Goal: Task Accomplishment & Management: Manage account settings

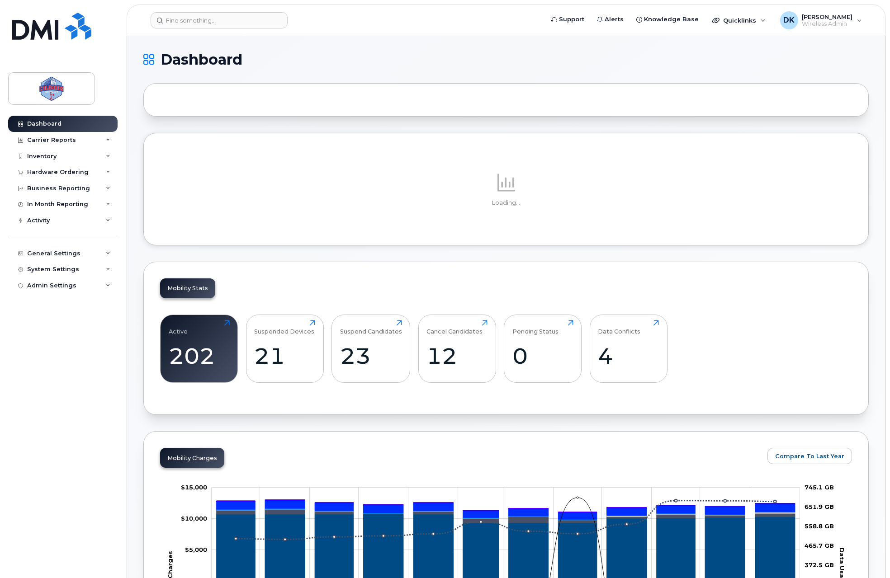
drag, startPoint x: 232, startPoint y: 38, endPoint x: 231, endPoint y: 31, distance: 7.2
click at [231, 24] on input at bounding box center [219, 20] width 137 height 16
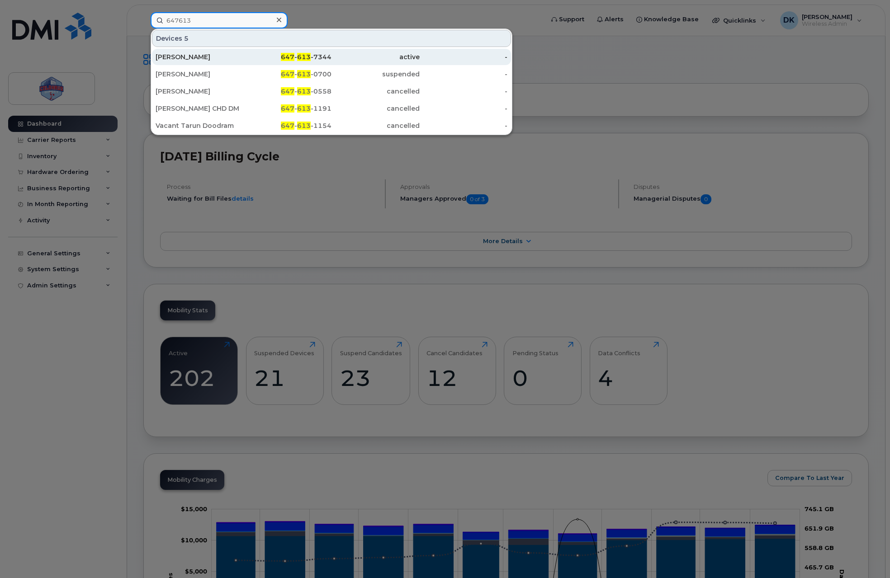
type input "647613"
click at [249, 55] on div "647 - 613 -7344" at bounding box center [288, 56] width 88 height 9
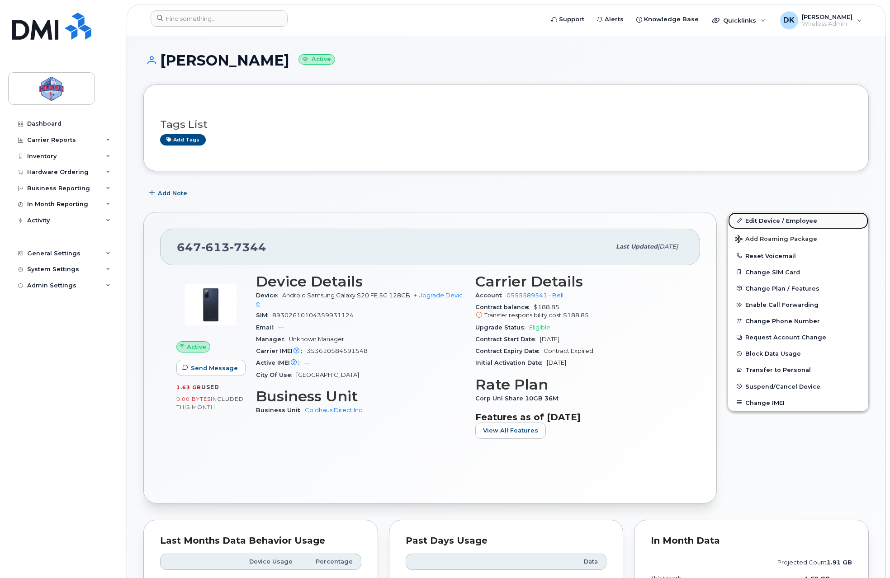
click at [764, 217] on link "Edit Device / Employee" at bounding box center [798, 220] width 140 height 16
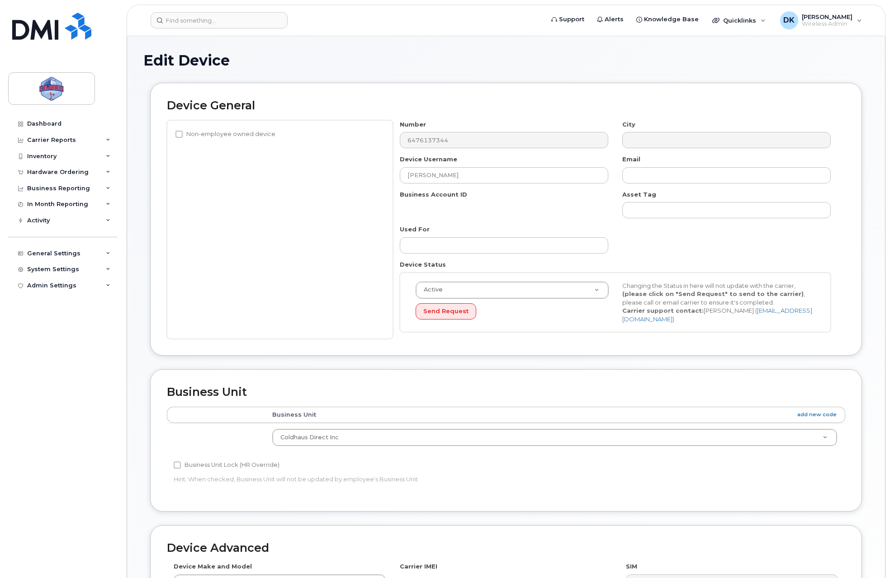
select select "43849"
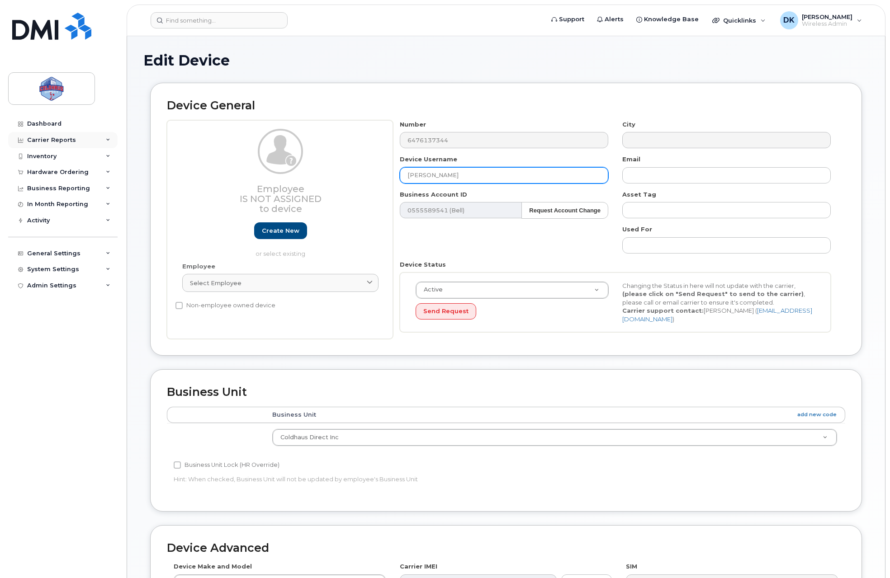
drag, startPoint x: 465, startPoint y: 174, endPoint x: 67, endPoint y: 142, distance: 398.6
click at [134, 142] on div "Edit Device Device General Employee Is not assigned to device Create new or sel…" at bounding box center [506, 401] width 758 height 730
click at [410, 55] on h1 "Edit Device" at bounding box center [505, 60] width 725 height 16
drag, startPoint x: 410, startPoint y: 55, endPoint x: 397, endPoint y: 60, distance: 14.0
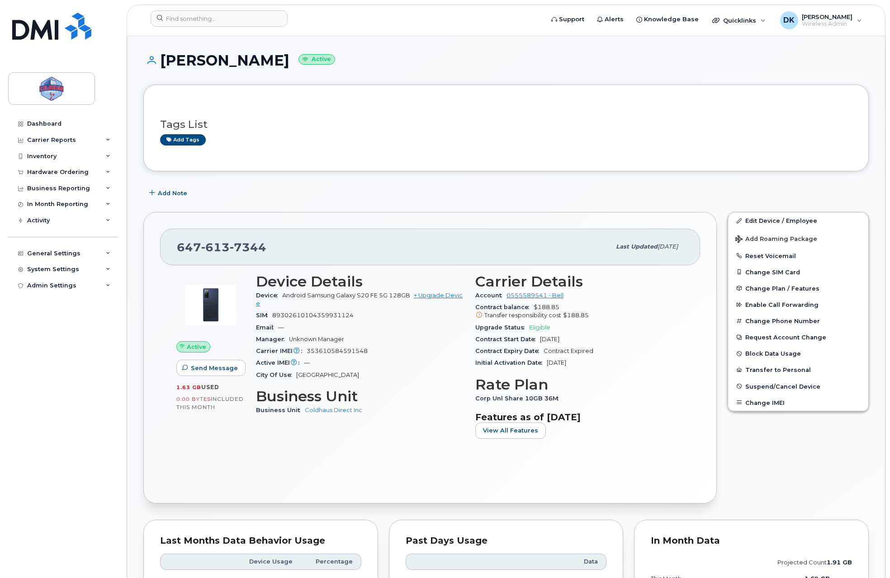
drag, startPoint x: 261, startPoint y: 180, endPoint x: 271, endPoint y: 186, distance: 12.2
click at [183, 11] on input at bounding box center [219, 18] width 137 height 16
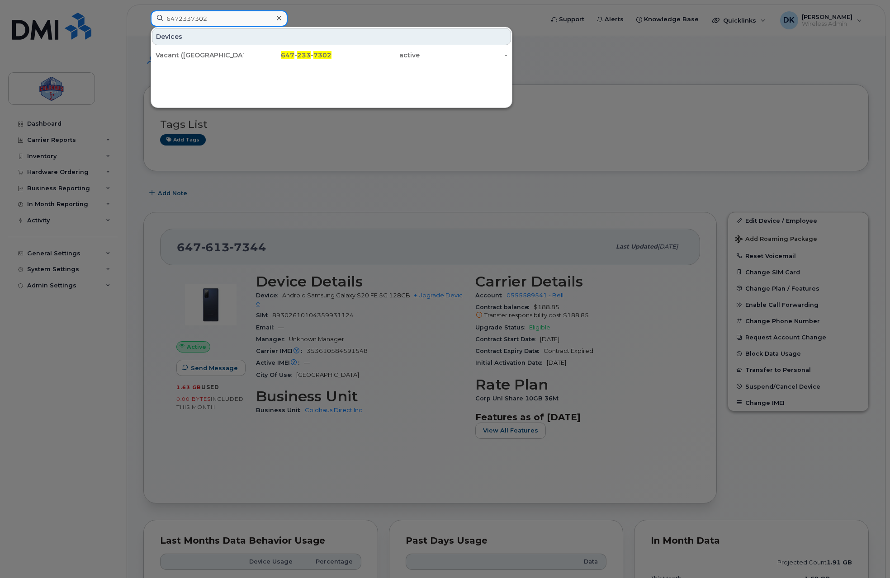
type input "6472337302"
drag, startPoint x: 607, startPoint y: 78, endPoint x: 575, endPoint y: 80, distance: 32.2
click at [607, 78] on div at bounding box center [445, 289] width 890 height 578
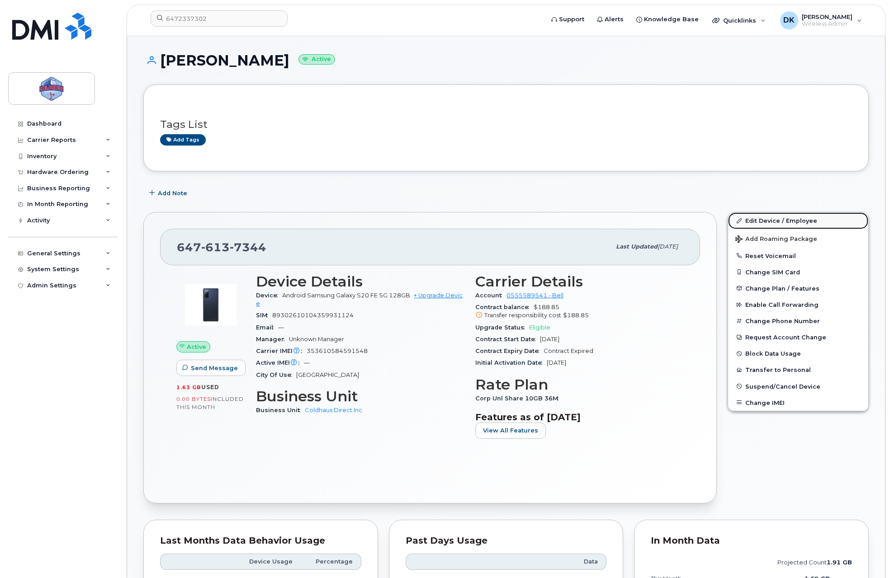
click at [752, 219] on link "Edit Device / Employee" at bounding box center [798, 220] width 140 height 16
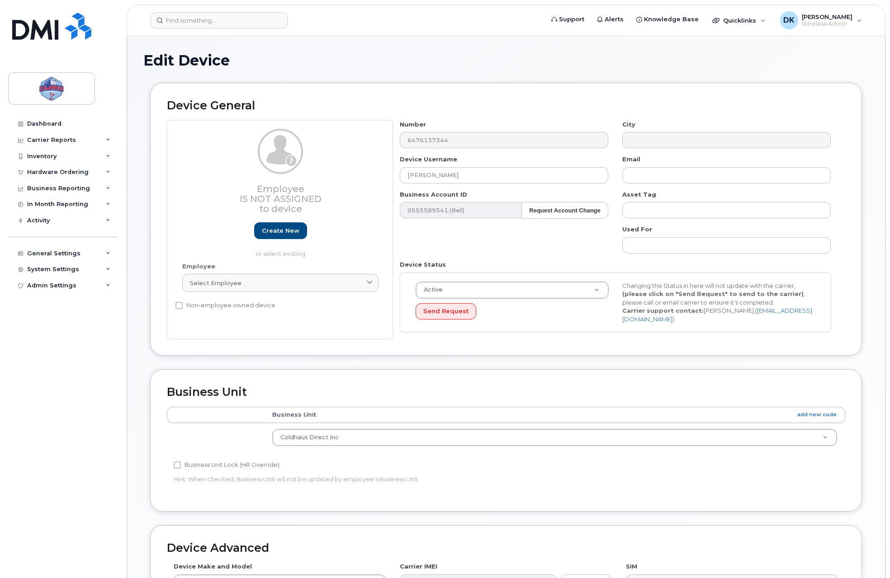
select select "43849"
drag, startPoint x: 482, startPoint y: 174, endPoint x: 81, endPoint y: 141, distance: 402.3
click at [127, 141] on div "Support Alerts Knowledge Base Quicklinks Suspend / Cancel Device Change SIM Car…" at bounding box center [506, 401] width 758 height 730
type input "Vacant ([GEOGRAPHIC_DATA])"
click at [474, 91] on div "Device General Employee Is not assigned to device Create new or select existing…" at bounding box center [505, 219] width 711 height 273
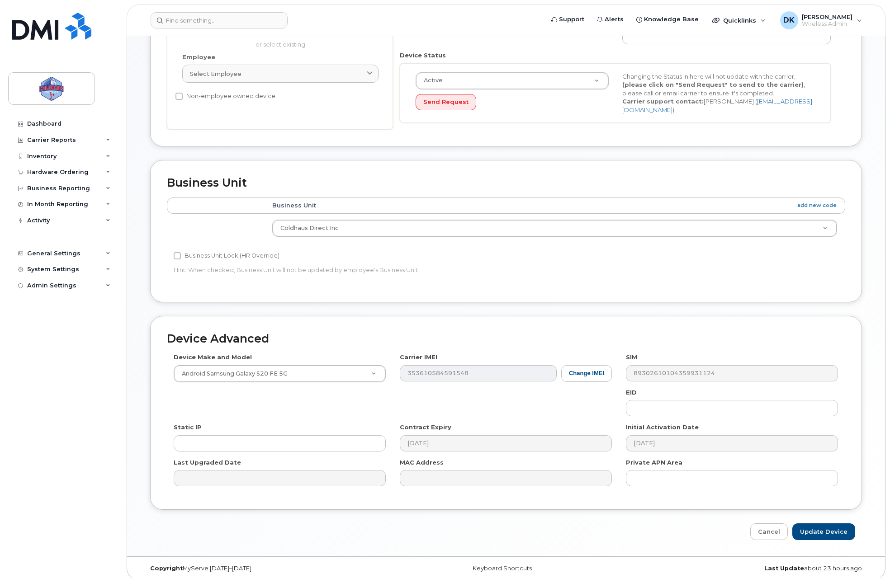
scroll to position [213, 0]
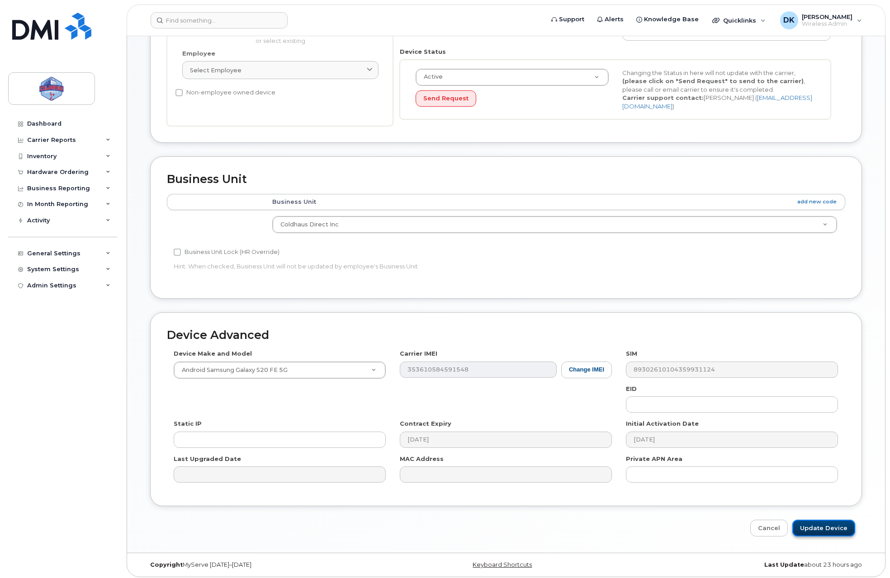
click at [831, 523] on input "Update Device" at bounding box center [823, 528] width 63 height 17
type input "Saving..."
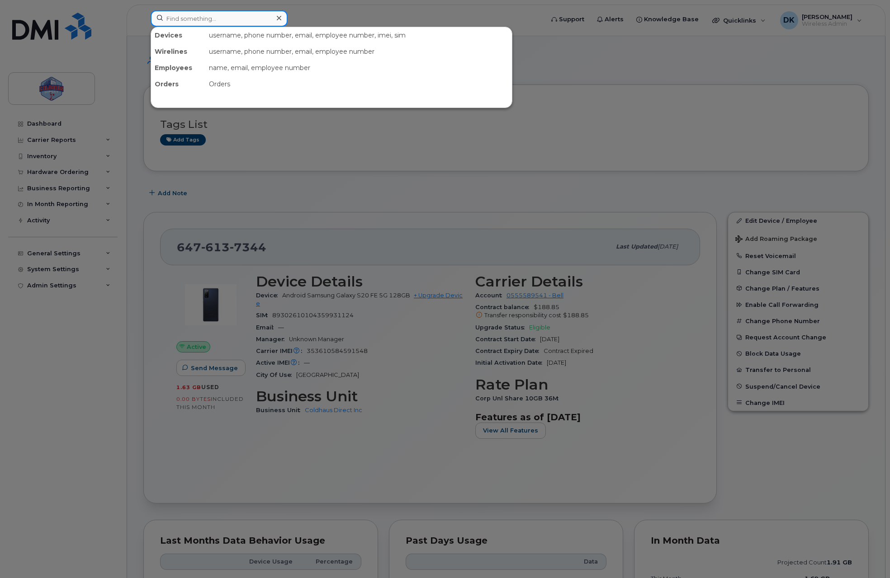
click at [212, 13] on input at bounding box center [219, 18] width 137 height 16
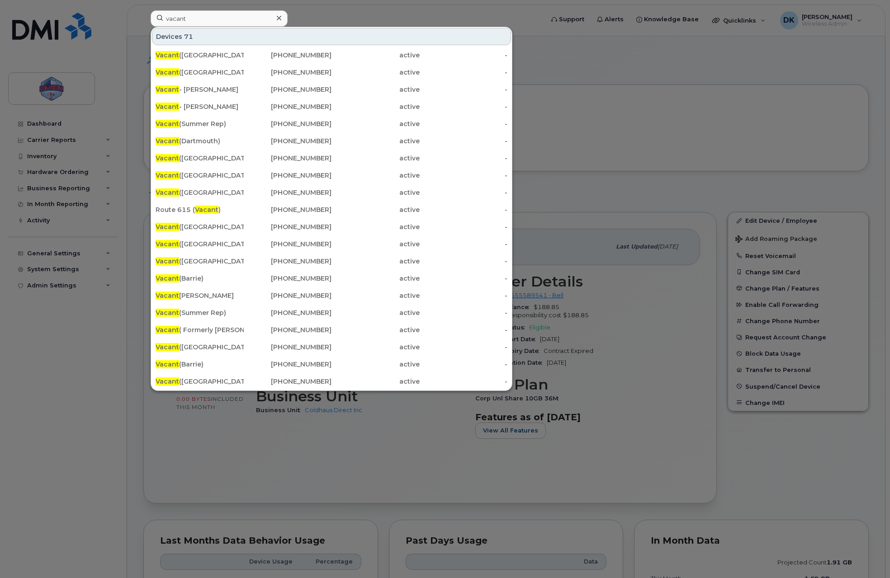
click at [583, 180] on div at bounding box center [445, 289] width 890 height 578
click at [182, 24] on input "vacant" at bounding box center [219, 18] width 137 height 16
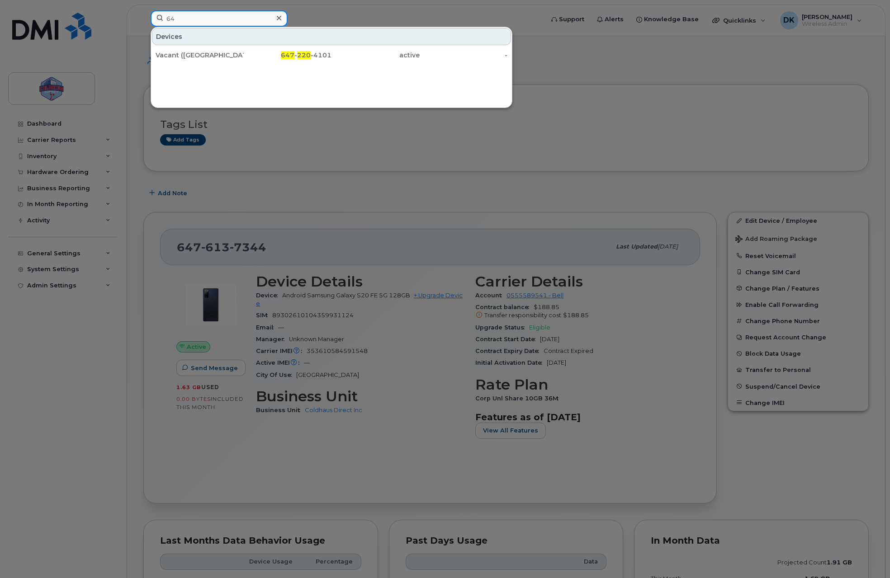
type input "6"
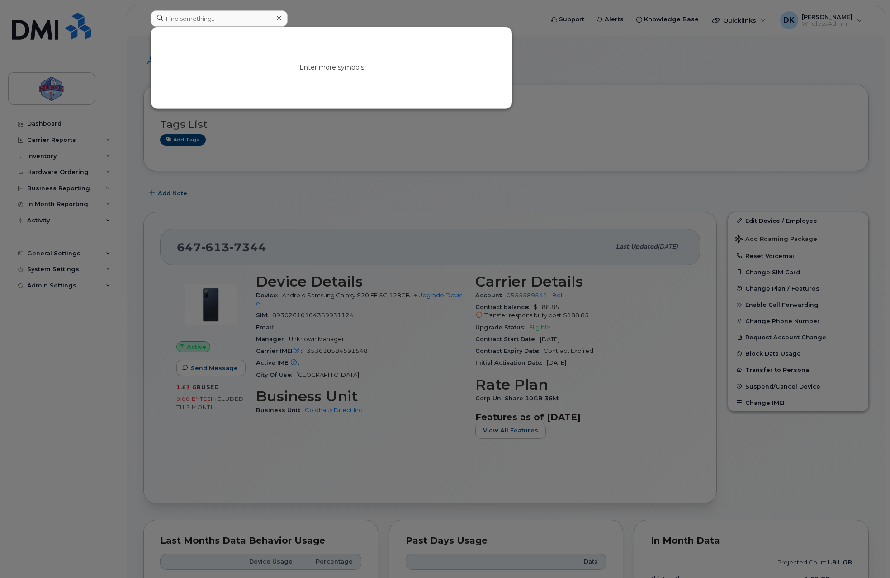
click at [568, 38] on div at bounding box center [445, 289] width 890 height 578
